Goal: Transaction & Acquisition: Purchase product/service

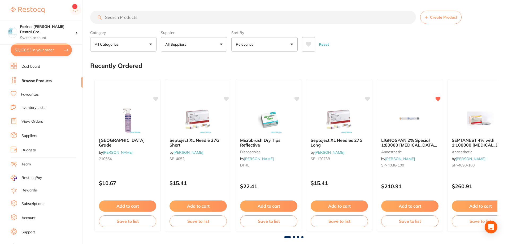
click at [181, 17] on input "search" at bounding box center [253, 17] width 326 height 13
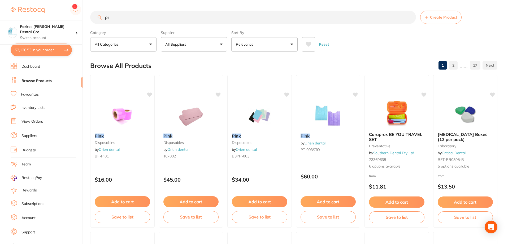
type input "p"
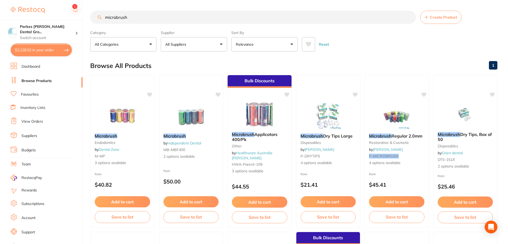
type input "microbrush"
click at [215, 47] on button "All Suppliers" at bounding box center [194, 44] width 66 height 14
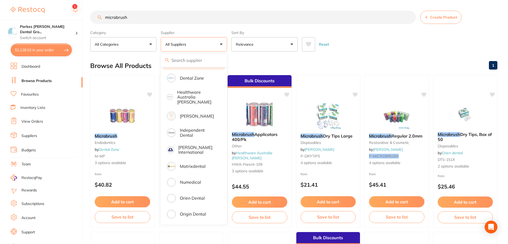
scroll to position [108, 0]
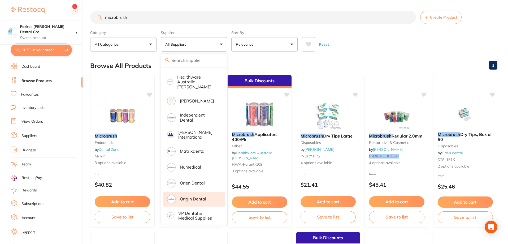
click at [186, 196] on p "Origin Dental" at bounding box center [193, 198] width 26 height 5
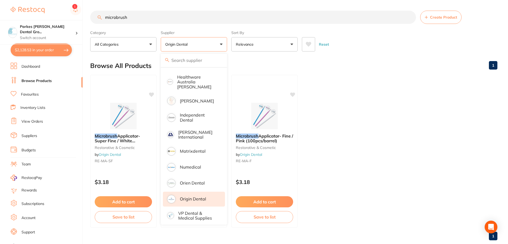
click at [379, 146] on ul "Microbrush Applicator- Super Fine / White (100pcs/barrel) restorative & cosmeti…" at bounding box center [293, 151] width 407 height 152
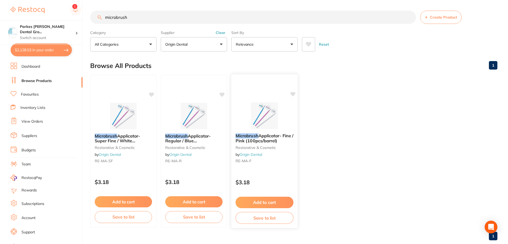
click at [268, 203] on button "Add to cart" at bounding box center [264, 201] width 58 height 11
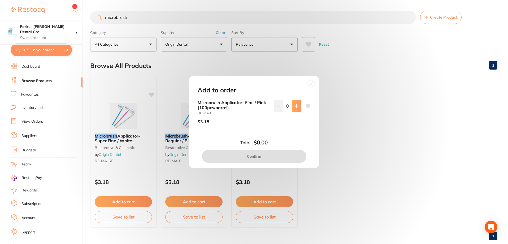
click at [292, 104] on button at bounding box center [296, 106] width 9 height 12
type input "2"
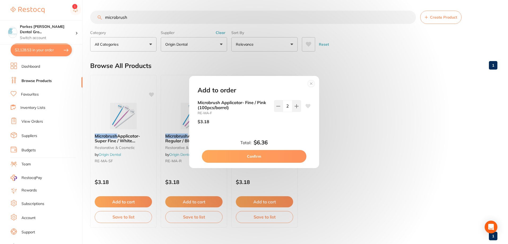
click at [292, 154] on button "Confirm" at bounding box center [254, 156] width 104 height 13
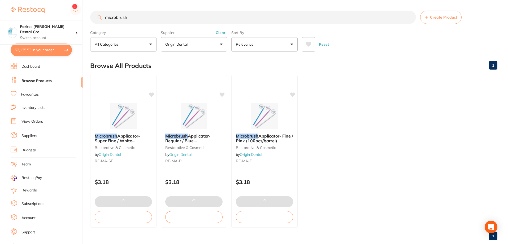
click at [209, 21] on input "microbrush" at bounding box center [253, 17] width 326 height 13
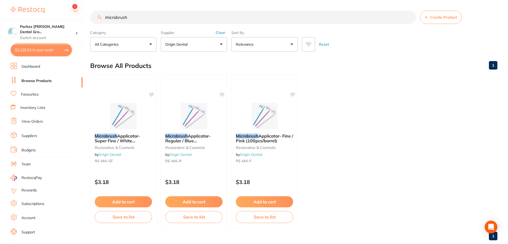
click at [219, 43] on button "Origin Dental" at bounding box center [194, 44] width 66 height 14
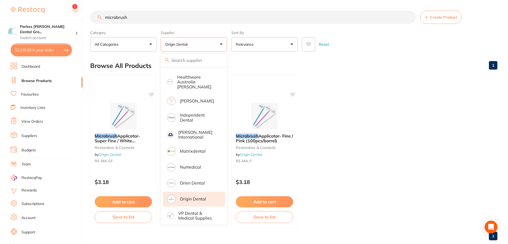
click at [224, 28] on div "Supplier Origin Dental All Suppliers [PERSON_NAME] AHP Dental and Medical Amalg…" at bounding box center [194, 39] width 66 height 23
click at [307, 69] on div "Browse All Products 1" at bounding box center [293, 66] width 407 height 18
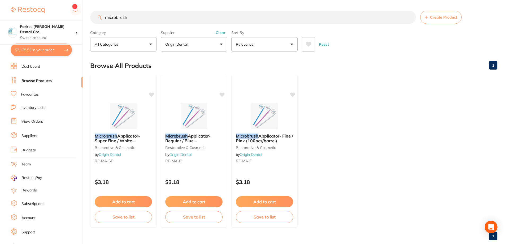
click at [224, 33] on button "Clear" at bounding box center [220, 32] width 13 height 5
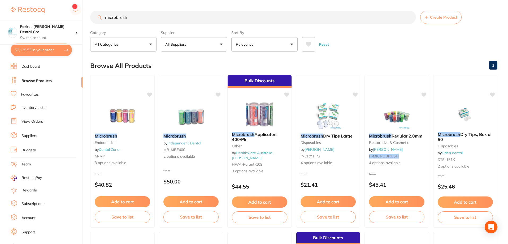
click at [181, 17] on input "microbrush" at bounding box center [253, 17] width 326 height 13
type input "m"
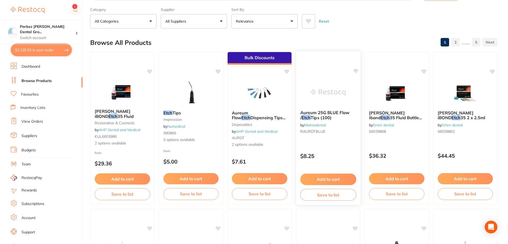
scroll to position [0, 0]
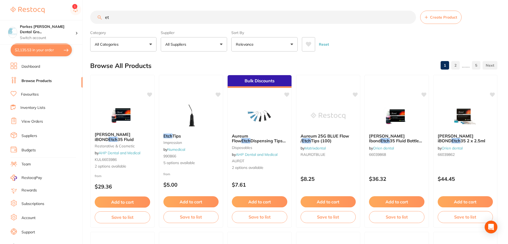
type input "e"
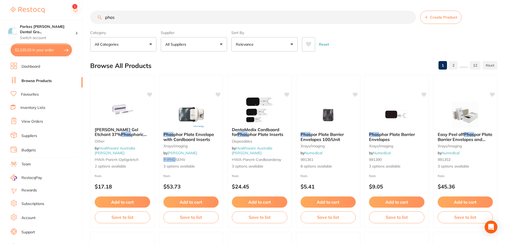
scroll to position [124, 0]
type input "p"
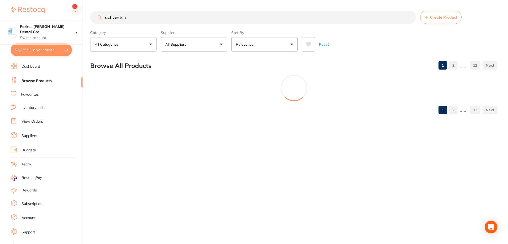
scroll to position [0, 0]
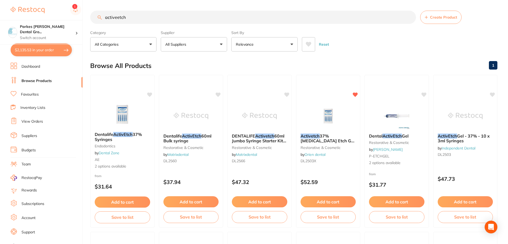
click at [116, 18] on input "activeetch" at bounding box center [253, 17] width 326 height 13
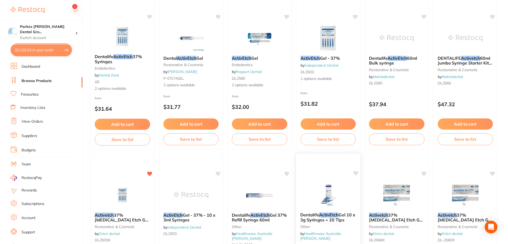
scroll to position [133, 0]
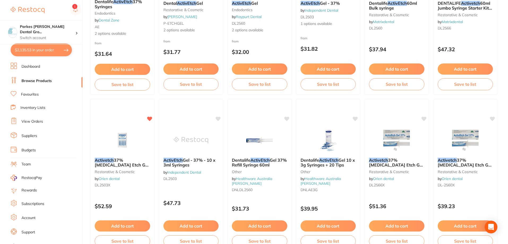
type input "activetch"
click at [46, 49] on button "$2,135.53 in your order" at bounding box center [41, 49] width 61 height 13
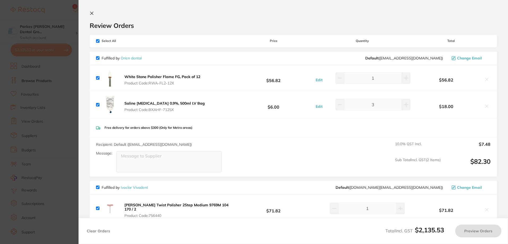
checkbox input "true"
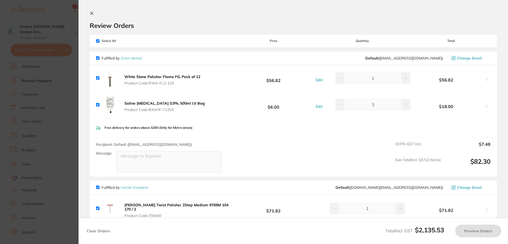
checkbox input "true"
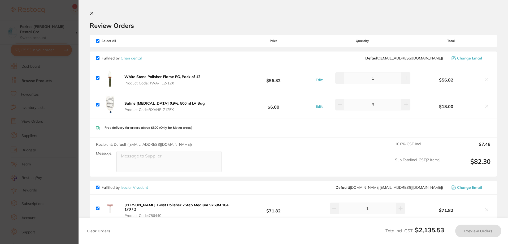
checkbox input "true"
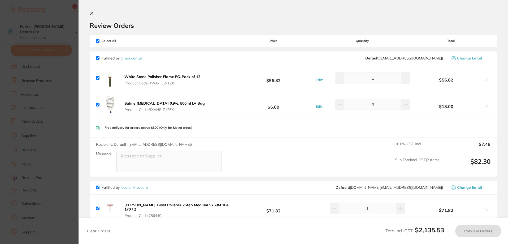
checkbox input "true"
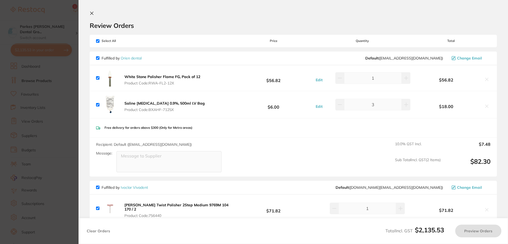
checkbox input "true"
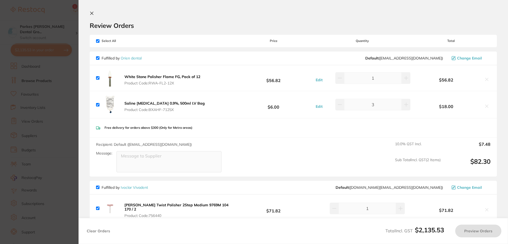
checkbox input "true"
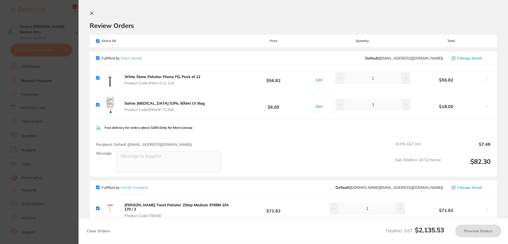
checkbox input "true"
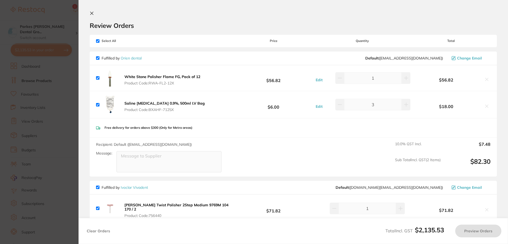
checkbox input "true"
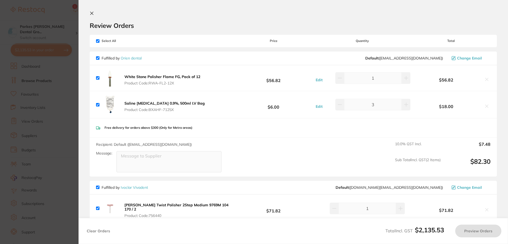
checkbox input "true"
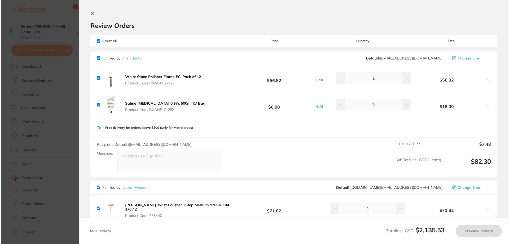
scroll to position [0, 0]
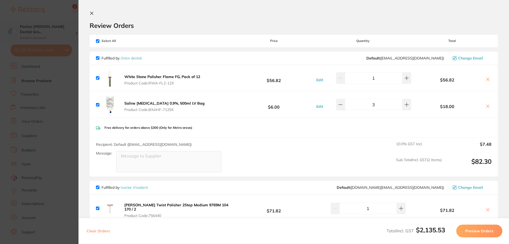
click at [50, 12] on section "Update RRP Set your pre negotiated price for this item. Item Agreed RRP (excl. …" at bounding box center [254, 122] width 509 height 244
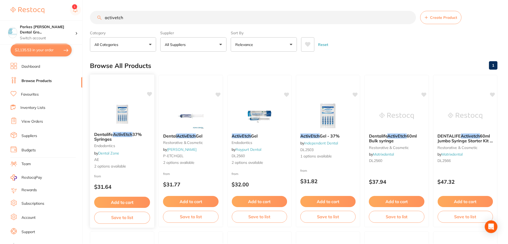
scroll to position [133, 0]
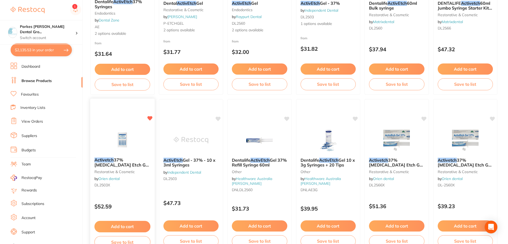
click at [129, 225] on button "Add to cart" at bounding box center [122, 226] width 56 height 11
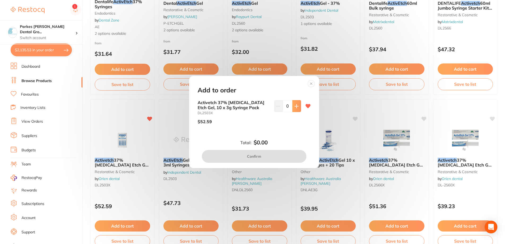
click at [297, 104] on button at bounding box center [296, 106] width 9 height 12
type input "1"
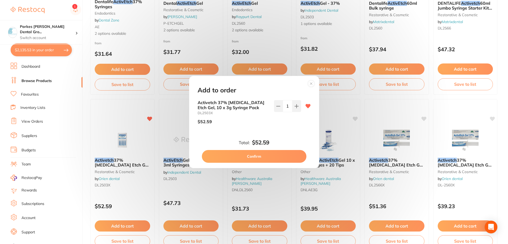
click at [270, 155] on button "Confirm" at bounding box center [254, 156] width 104 height 13
checkbox input "false"
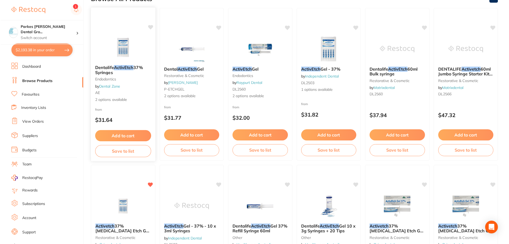
scroll to position [0, 0]
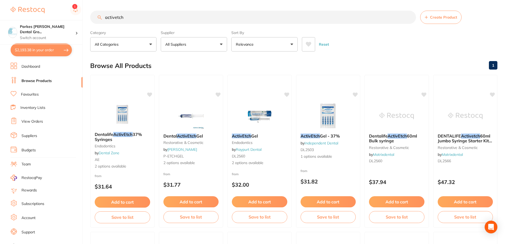
click at [51, 53] on button "$2,193.38 in your order" at bounding box center [41, 49] width 61 height 13
checkbox input "true"
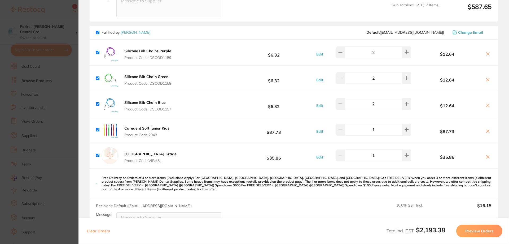
scroll to position [981, 0]
click at [488, 52] on icon at bounding box center [488, 53] width 3 height 3
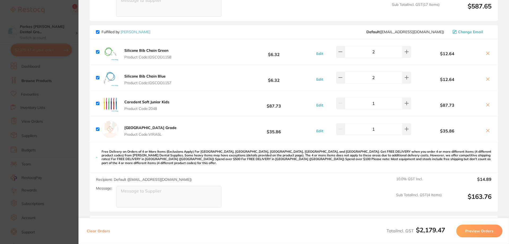
click at [488, 52] on icon at bounding box center [488, 53] width 3 height 3
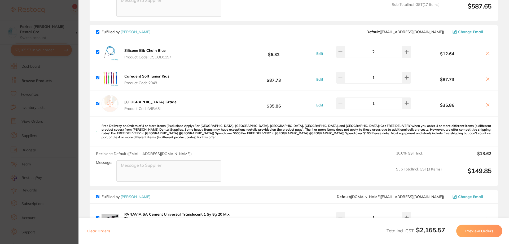
click at [488, 52] on icon at bounding box center [488, 53] width 3 height 3
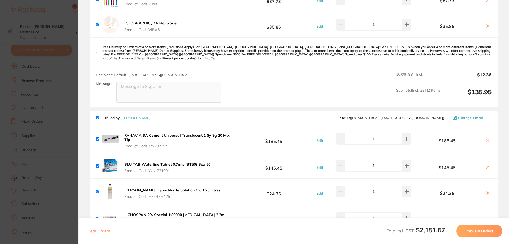
checkbox input "true"
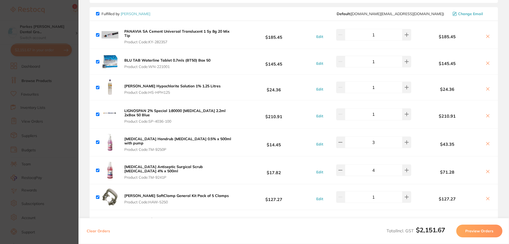
scroll to position [1140, 0]
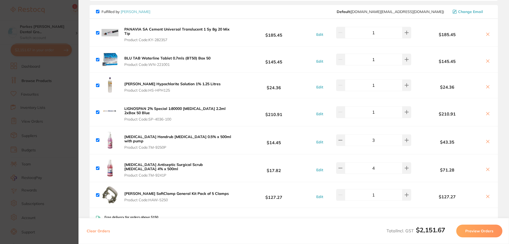
click at [63, 21] on section "Update RRP Set your pre negotiated price for this item. Item Agreed RRP (excl. …" at bounding box center [254, 122] width 509 height 244
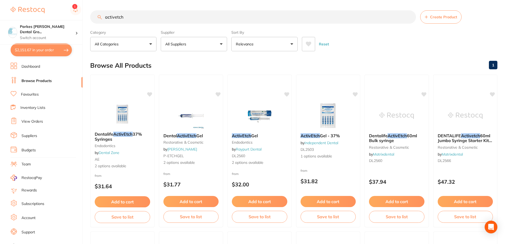
scroll to position [0, 0]
drag, startPoint x: 155, startPoint y: 21, endPoint x: 46, endPoint y: 13, distance: 109.2
click at [46, 13] on div "$2,151.67 Parkes [PERSON_NAME] Dental Gro... Switch account Parkes [PERSON_NAME…" at bounding box center [254, 122] width 508 height 244
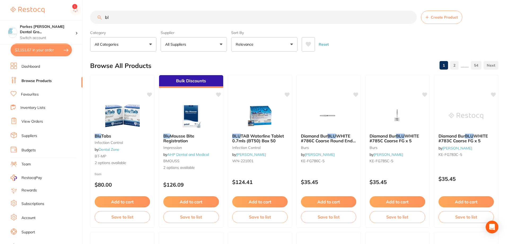
type input "b"
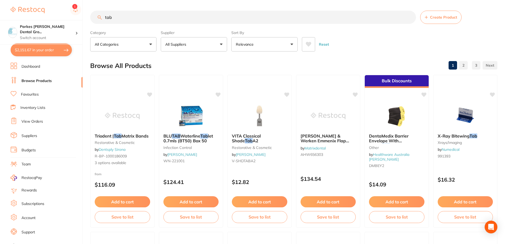
type input "tab"
click at [187, 47] on button "All Suppliers" at bounding box center [194, 44] width 66 height 14
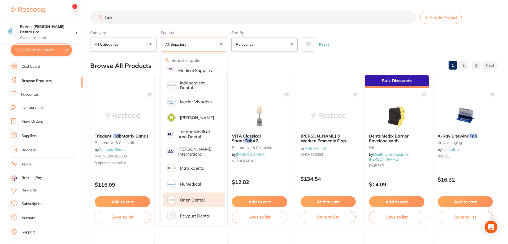
scroll to position [239, 0]
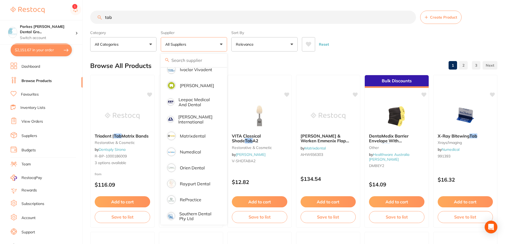
click at [145, 17] on input "tab" at bounding box center [253, 17] width 326 height 13
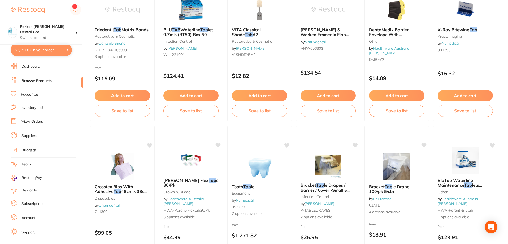
scroll to position [0, 0]
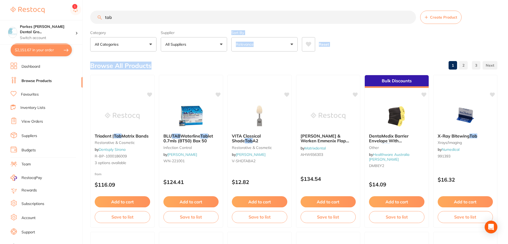
click at [197, 46] on button "All Suppliers" at bounding box center [194, 44] width 66 height 14
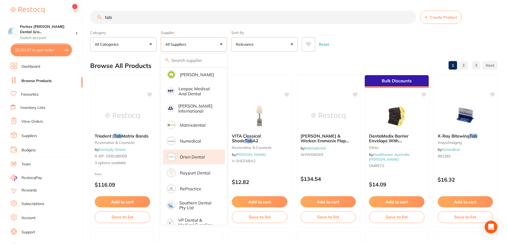
scroll to position [255, 0]
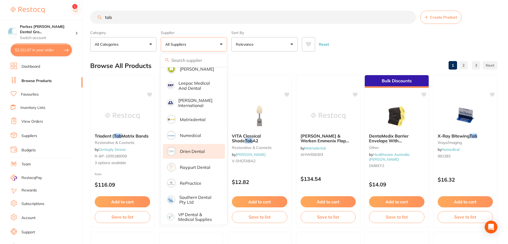
click at [199, 149] on p "Orien dental" at bounding box center [192, 151] width 25 height 5
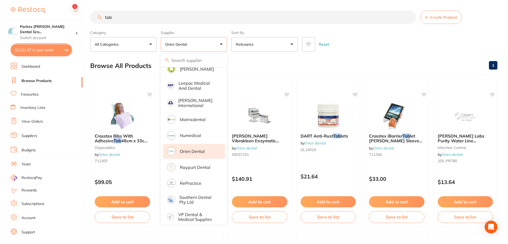
click at [379, 48] on div "Reset" at bounding box center [397, 42] width 191 height 19
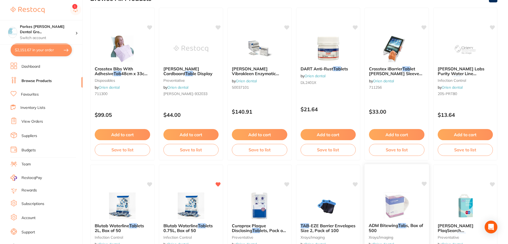
scroll to position [133, 0]
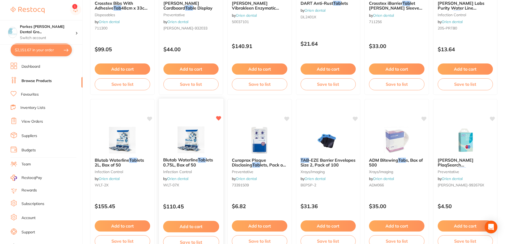
click at [195, 223] on button "Add to cart" at bounding box center [191, 226] width 56 height 11
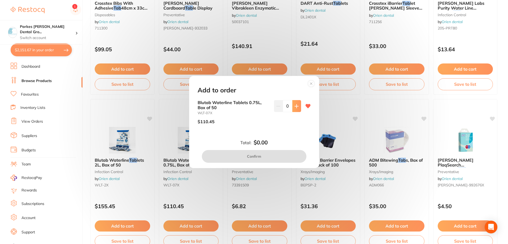
click at [298, 107] on button at bounding box center [296, 106] width 9 height 12
type input "1"
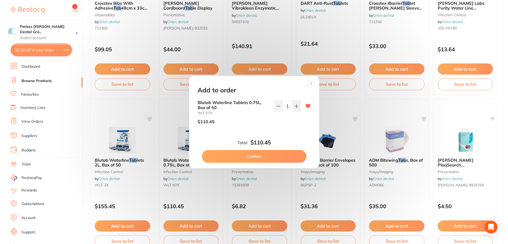
click at [268, 157] on button "Confirm" at bounding box center [254, 156] width 104 height 13
checkbox input "false"
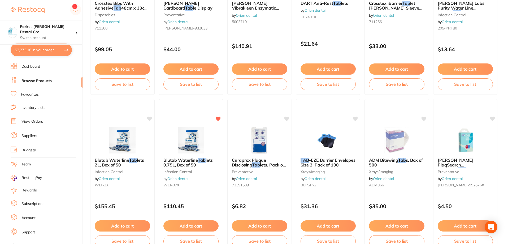
click at [38, 49] on button "$2,273.16 in your order" at bounding box center [41, 49] width 61 height 13
checkbox input "true"
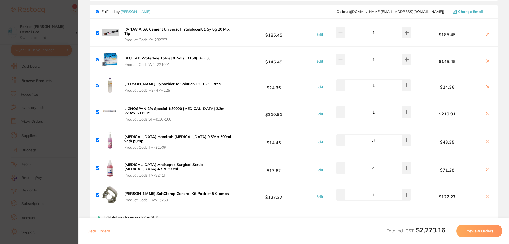
click at [489, 59] on button at bounding box center [487, 62] width 7 height 6
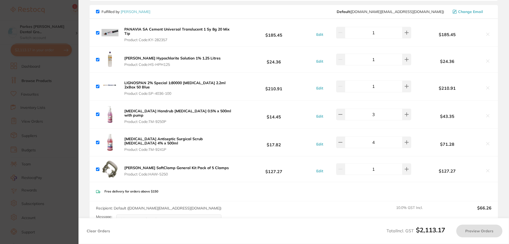
checkbox input "true"
click at [59, 12] on section "Update RRP Set your pre negotiated price for this item. Item Agreed RRP (excl. …" at bounding box center [254, 122] width 509 height 244
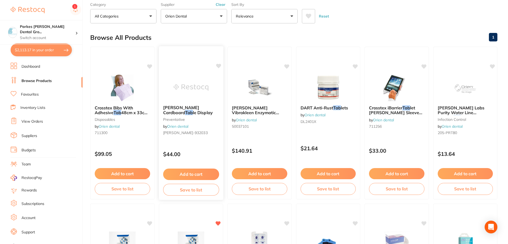
scroll to position [0, 0]
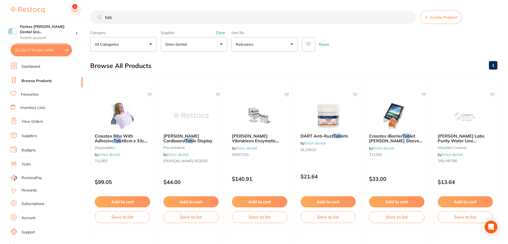
drag, startPoint x: 145, startPoint y: 17, endPoint x: 71, endPoint y: 10, distance: 74.6
click at [71, 10] on div "$2,113.17 Parkes [PERSON_NAME] Dental Gro... Switch account Parkes [PERSON_NAME…" at bounding box center [254, 122] width 508 height 244
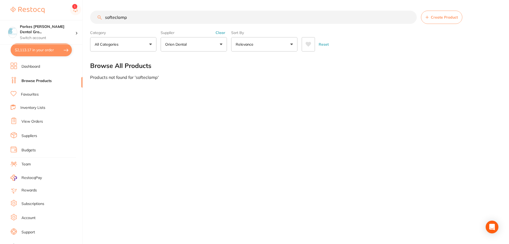
type input "softeclamp"
click at [220, 32] on button "Clear" at bounding box center [220, 32] width 13 height 5
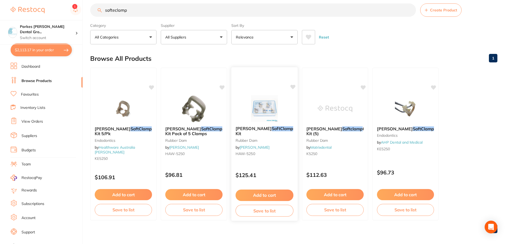
scroll to position [11, 0]
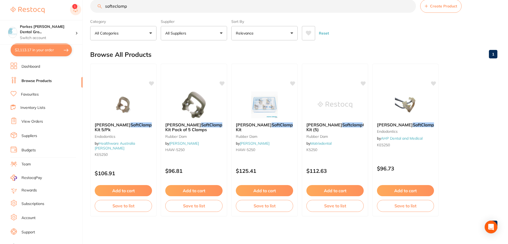
drag, startPoint x: 102, startPoint y: 7, endPoint x: 70, endPoint y: 9, distance: 31.6
click at [70, 9] on div "$2,113.17 Parkes [PERSON_NAME] Dental Gro... Switch account Parkes [PERSON_NAME…" at bounding box center [254, 111] width 508 height 244
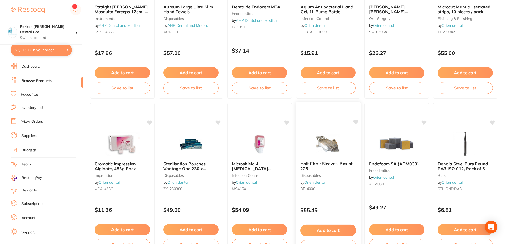
scroll to position [159, 0]
